Goal: Navigation & Orientation: Find specific page/section

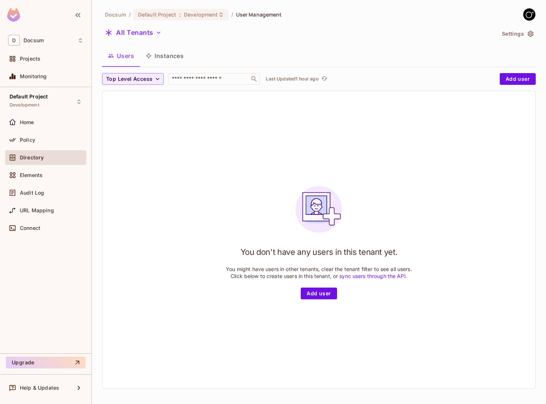
click at [513, 38] on button "Settings" at bounding box center [517, 34] width 37 height 12
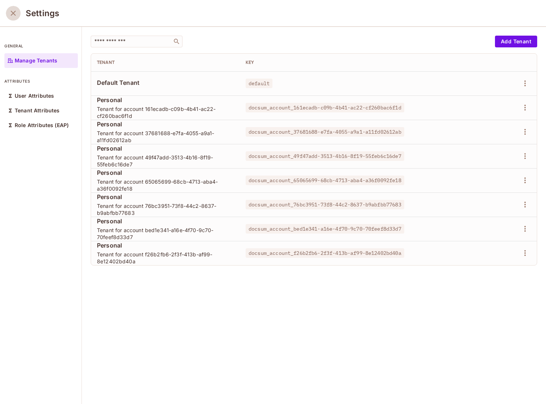
click at [16, 15] on icon "close" at bounding box center [13, 13] width 9 height 9
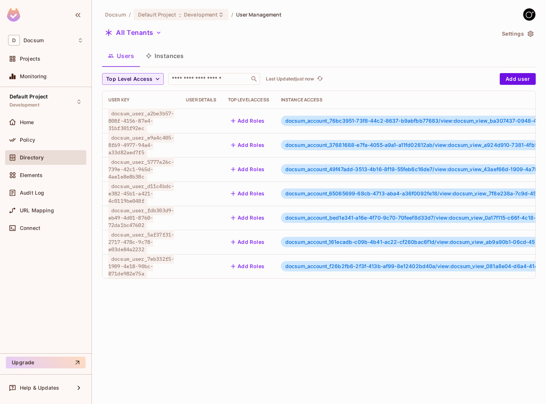
click at [170, 52] on button "Instances" at bounding box center [165, 56] width 50 height 18
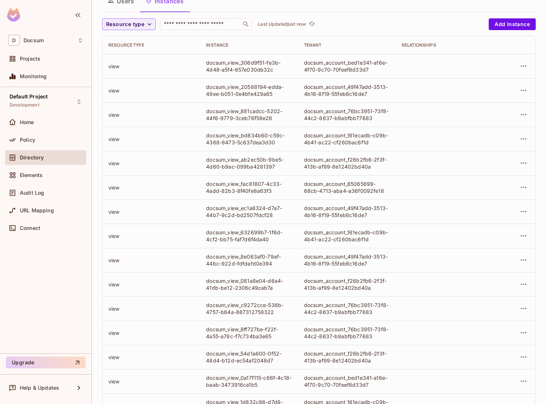
scroll to position [109, 0]
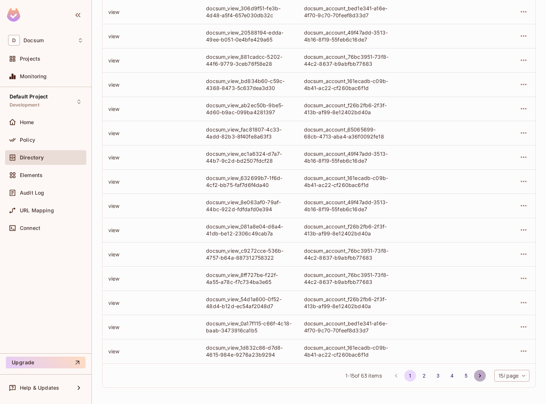
click at [477, 373] on icon "Go to next page" at bounding box center [480, 375] width 7 height 7
click at [395, 374] on icon "Go to previous page" at bounding box center [396, 376] width 2 height 4
